Goal: Navigation & Orientation: Understand site structure

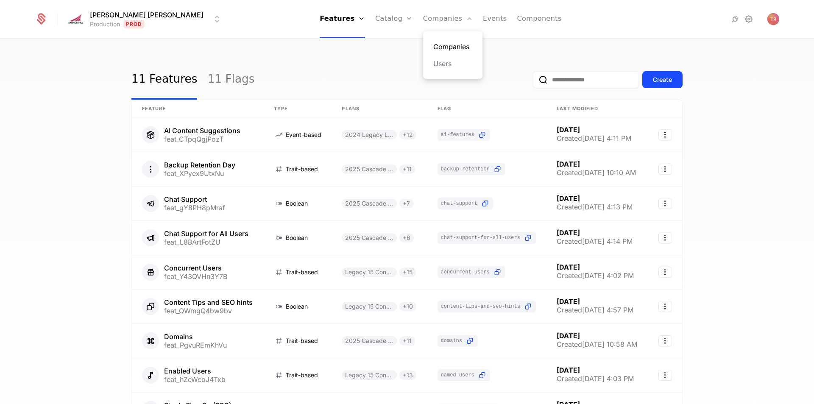
click at [433, 45] on link "Companies" at bounding box center [452, 47] width 39 height 10
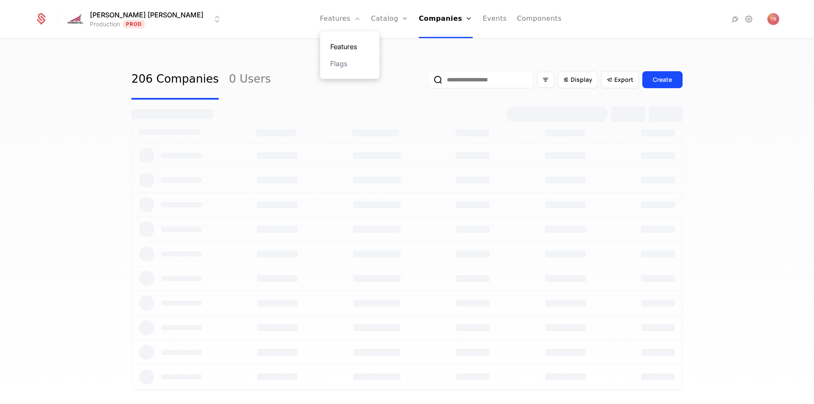
click at [330, 47] on link "Features" at bounding box center [349, 47] width 39 height 10
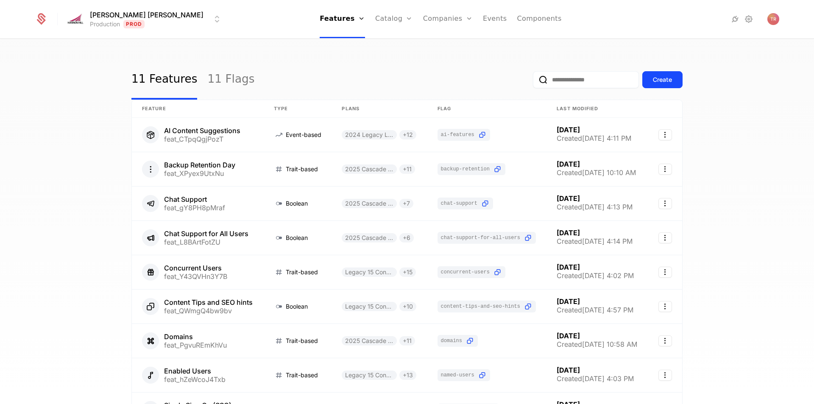
click at [559, 78] on input "email" at bounding box center [586, 79] width 106 height 17
type input "*****"
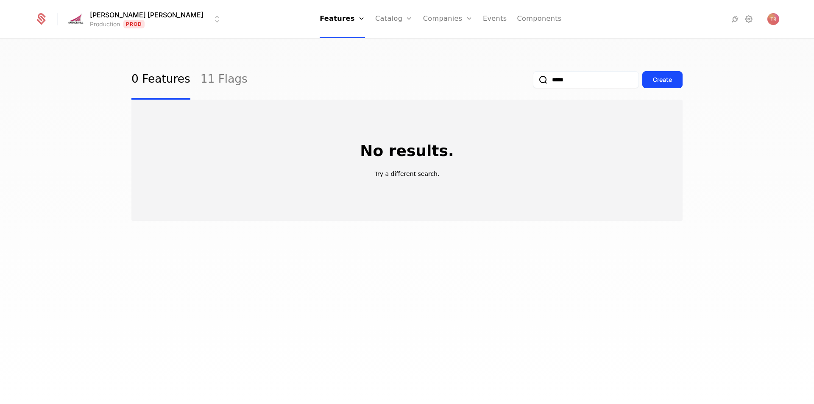
drag, startPoint x: 572, startPoint y: 78, endPoint x: 521, endPoint y: 78, distance: 50.9
click at [521, 78] on div "0 Features 11 Flags ***** Create" at bounding box center [406, 80] width 551 height 40
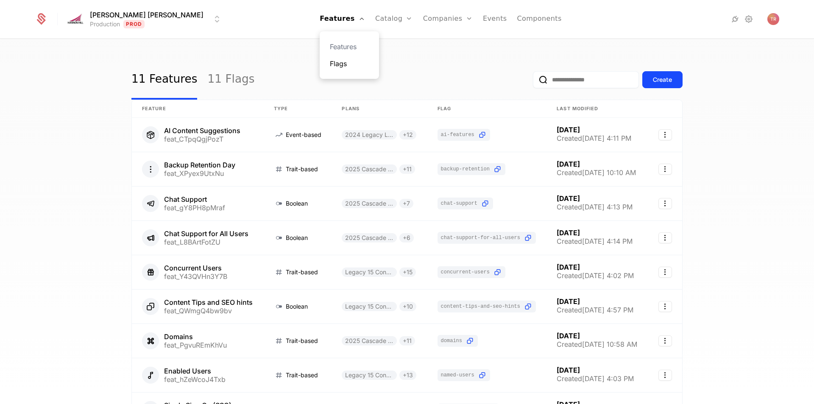
click at [330, 66] on link "Flags" at bounding box center [349, 64] width 39 height 10
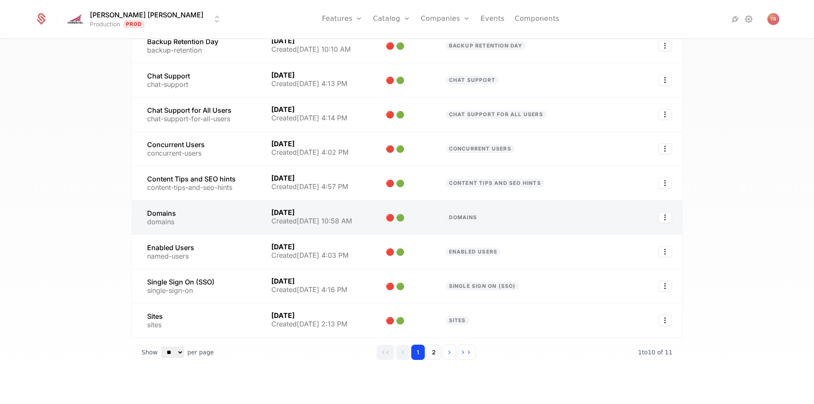
scroll to position [129, 0]
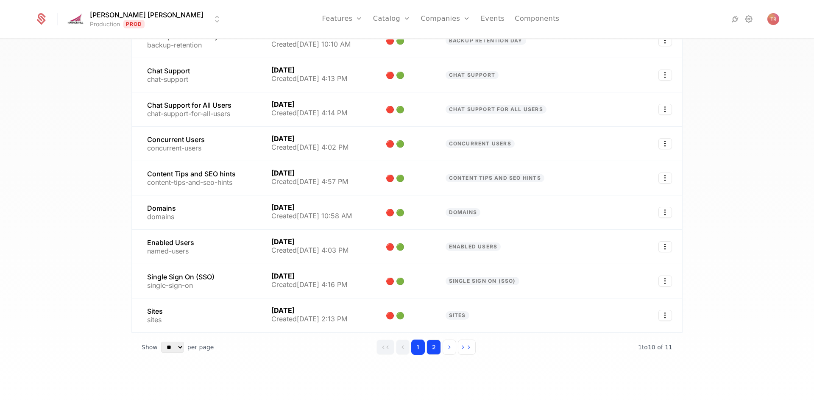
click at [432, 348] on button "2" at bounding box center [434, 347] width 14 height 15
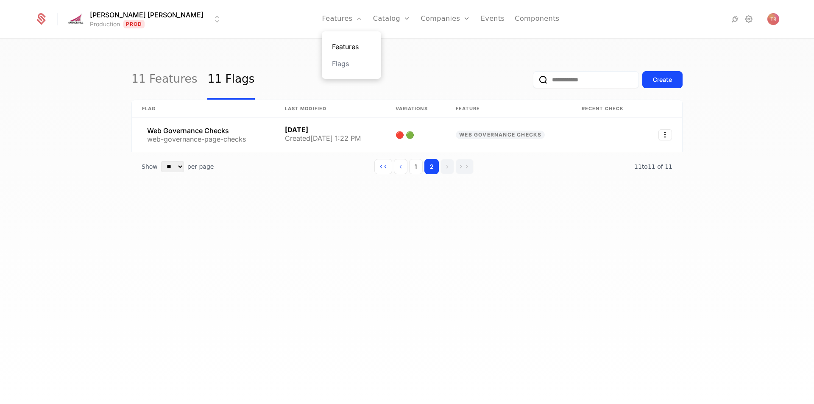
click at [332, 47] on link "Features" at bounding box center [351, 47] width 39 height 10
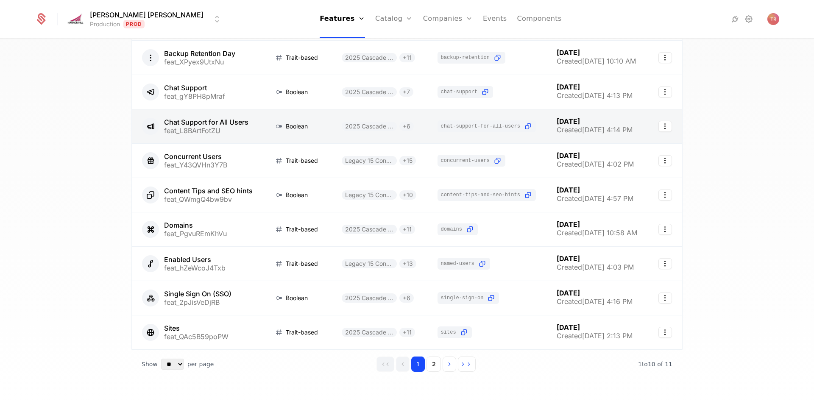
scroll to position [129, 0]
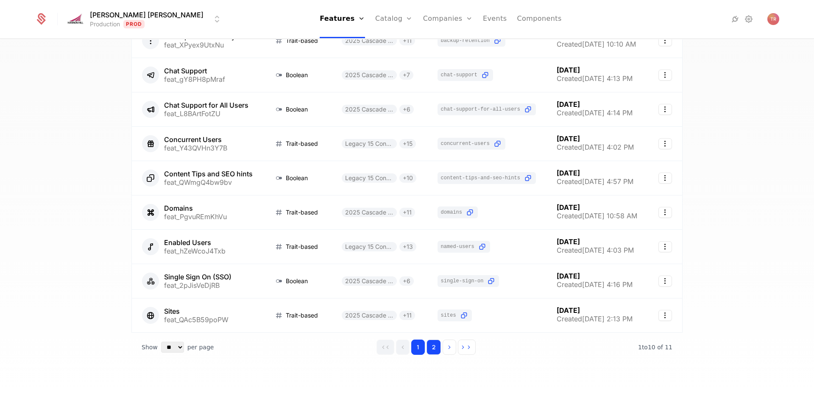
click at [431, 346] on button "2" at bounding box center [434, 347] width 14 height 15
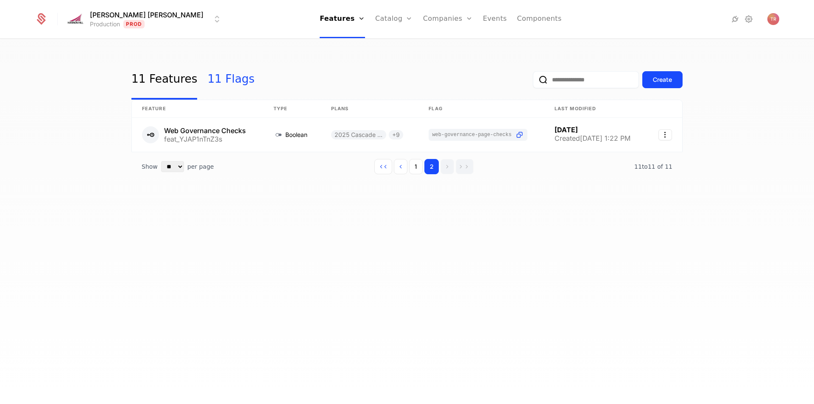
click at [212, 80] on link "11 Flags" at bounding box center [230, 80] width 47 height 40
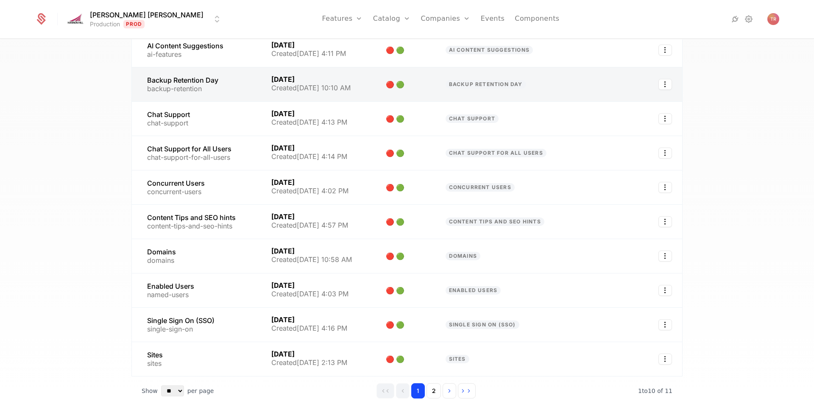
scroll to position [129, 0]
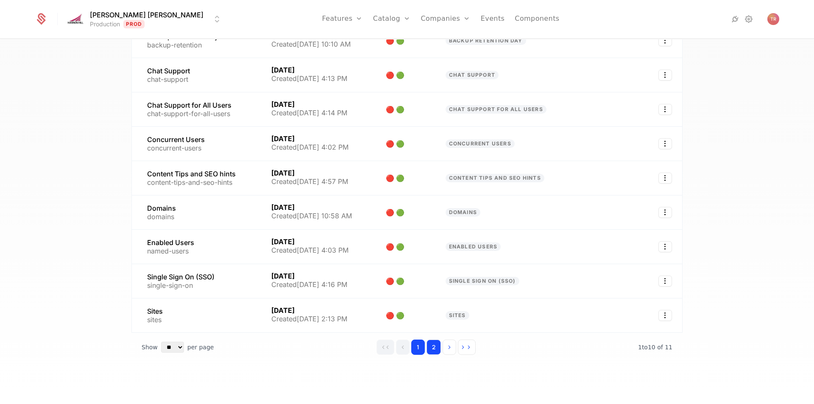
click at [430, 346] on button "2" at bounding box center [434, 347] width 14 height 15
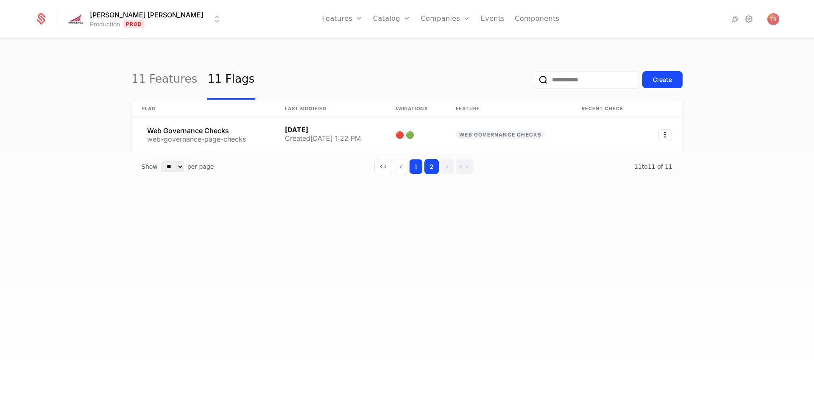
click at [415, 168] on button "1" at bounding box center [416, 166] width 14 height 15
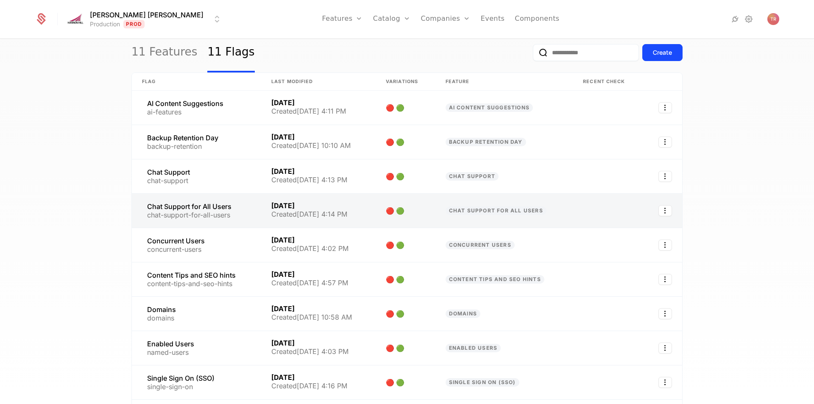
scroll to position [42, 0]
